Goal: Information Seeking & Learning: Learn about a topic

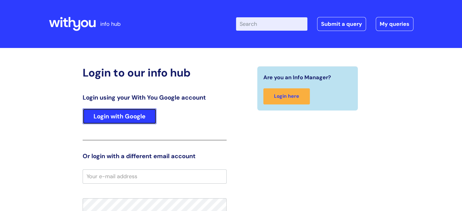
click at [136, 114] on link "Login with Google" at bounding box center [120, 116] width 74 height 16
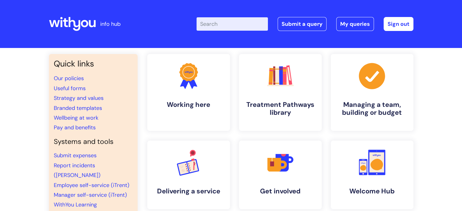
click at [233, 22] on input "Enter your search term here..." at bounding box center [231, 23] width 71 height 13
type input "eap"
click button "Search" at bounding box center [0, 0] width 0 height 0
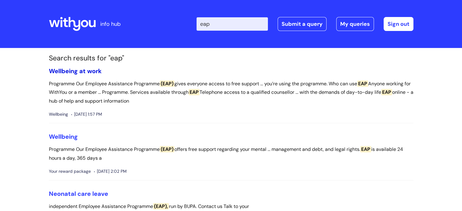
click at [76, 72] on link "Wellbeing at work" at bounding box center [75, 71] width 53 height 8
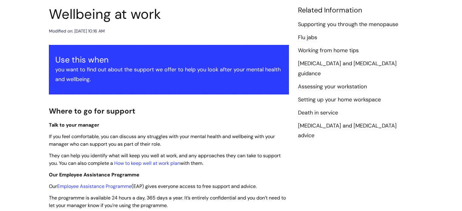
scroll to position [152, 0]
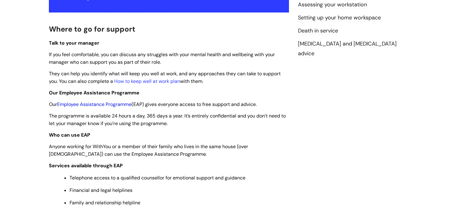
click at [121, 103] on link "Employee Assistance Programme" at bounding box center [94, 104] width 74 height 6
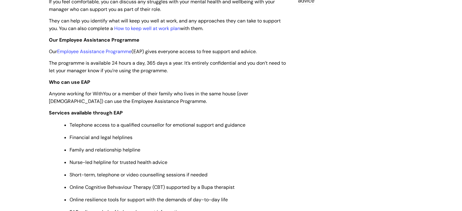
scroll to position [302, 0]
